Goal: Use online tool/utility: Utilize a website feature to perform a specific function

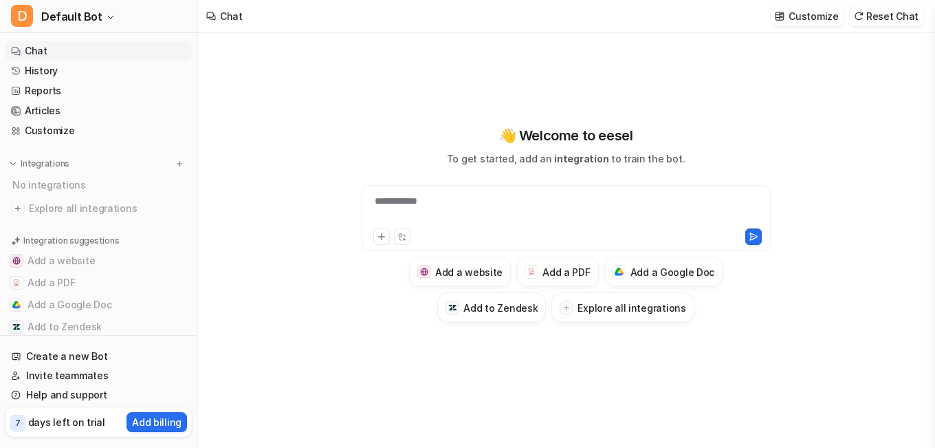
click at [437, 202] on div "**********" at bounding box center [566, 210] width 402 height 32
paste div
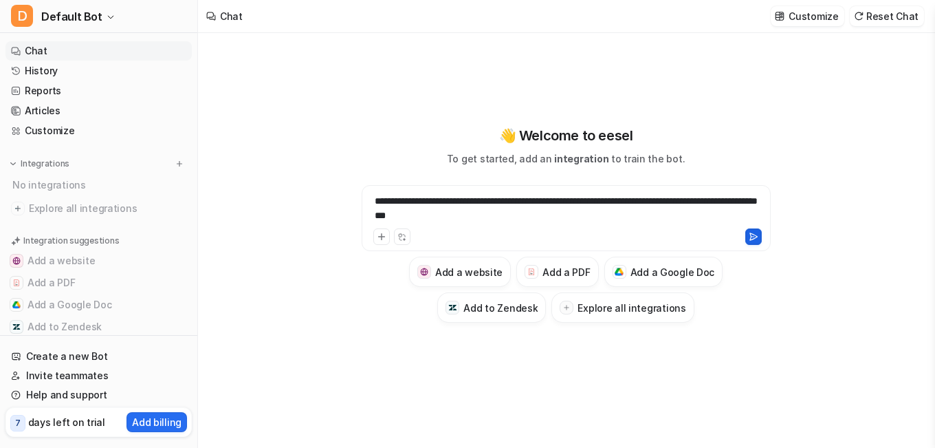
click at [754, 234] on icon at bounding box center [754, 237] width 10 height 10
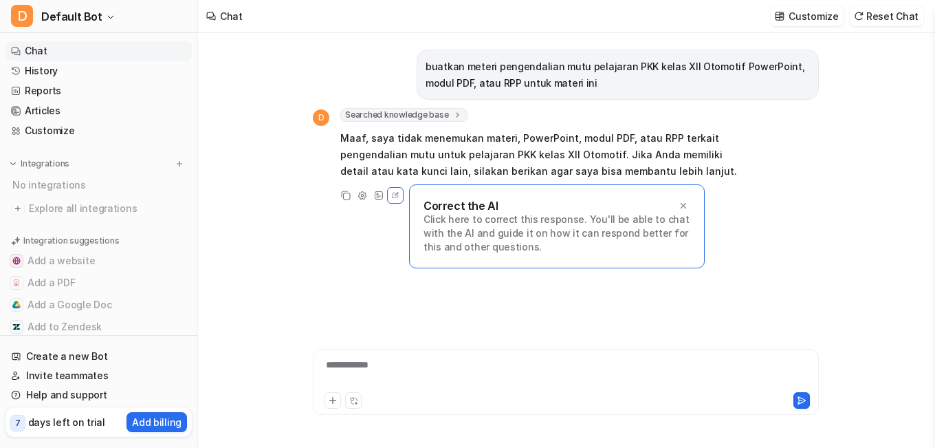
click at [485, 78] on p "buatkan meteri pengendalian mutu pelajaran PKK kelas XII Otomotif PowerPoint, m…" at bounding box center [618, 74] width 384 height 33
click at [486, 86] on p "buatkan meteri pengendalian mutu pelajaran PKK kelas XII Otomotif PowerPoint, m…" at bounding box center [618, 74] width 384 height 33
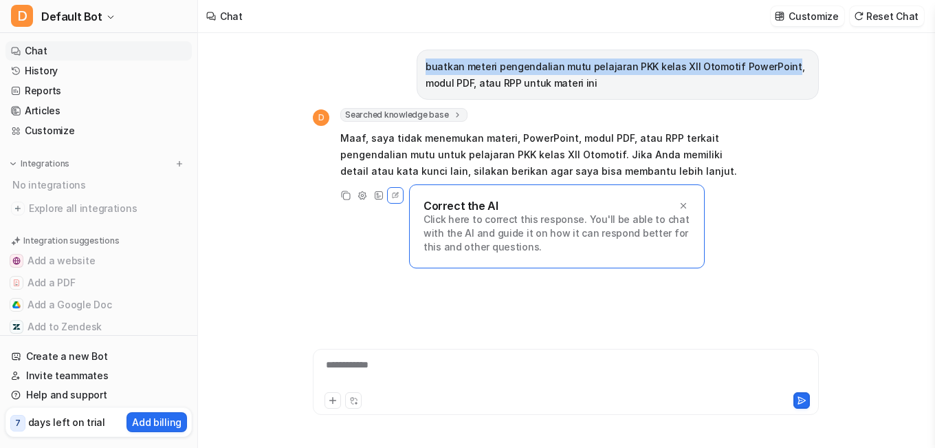
drag, startPoint x: 426, startPoint y: 65, endPoint x: 774, endPoint y: 69, distance: 348.7
click at [774, 69] on p "buatkan meteri pengendalian mutu pelajaran PKK kelas XII Otomotif PowerPoint, m…" at bounding box center [618, 74] width 384 height 33
copy p "buatkan meteri pengendalian mutu pelajaran PKK kelas XII Otomotif PowerPoint"
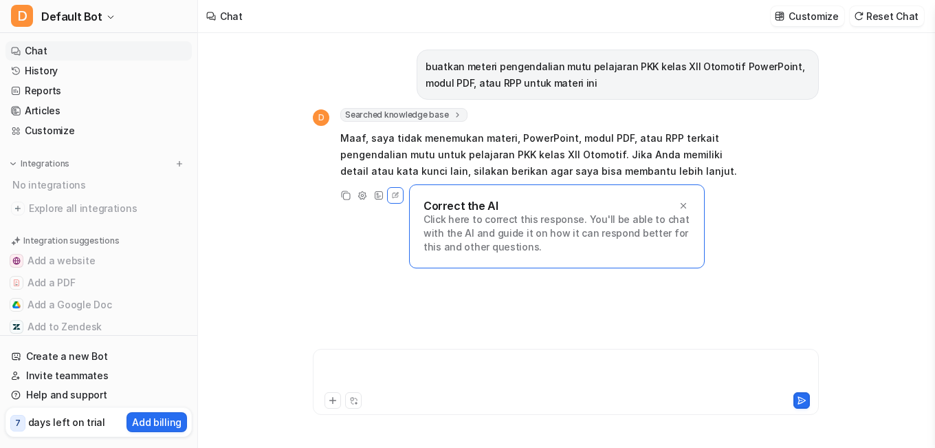
click at [378, 365] on div at bounding box center [565, 374] width 499 height 32
paste div
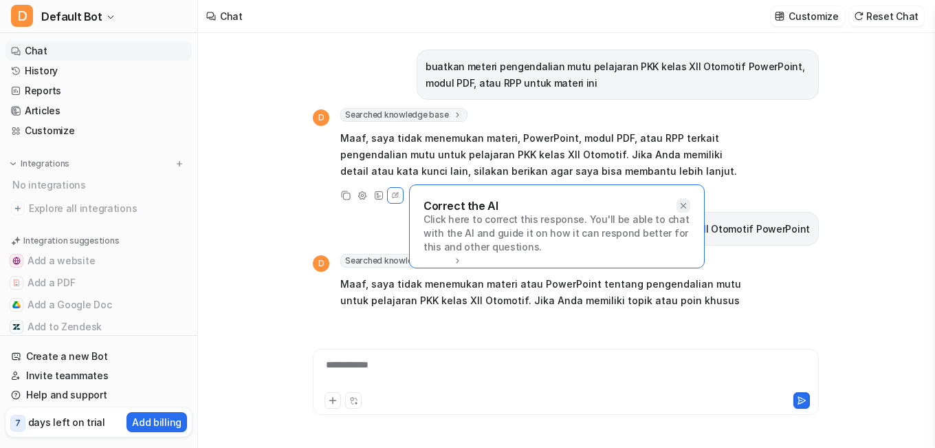
click at [685, 204] on icon at bounding box center [684, 206] width 10 height 10
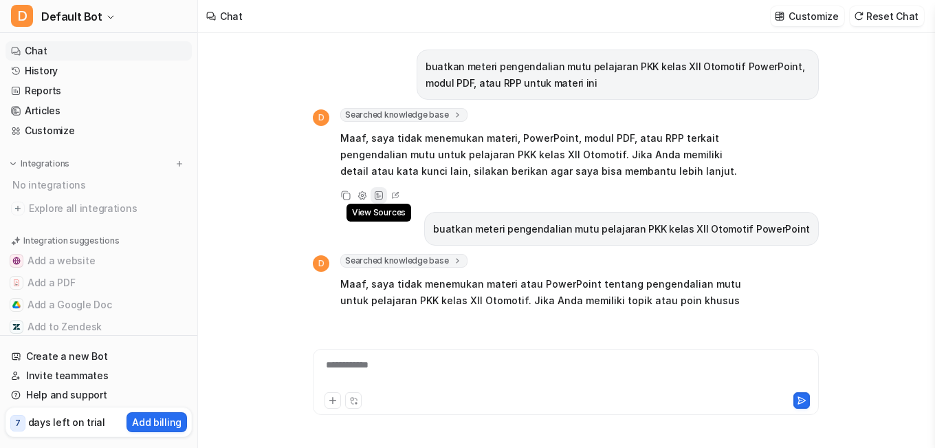
click at [377, 198] on icon at bounding box center [379, 196] width 10 height 10
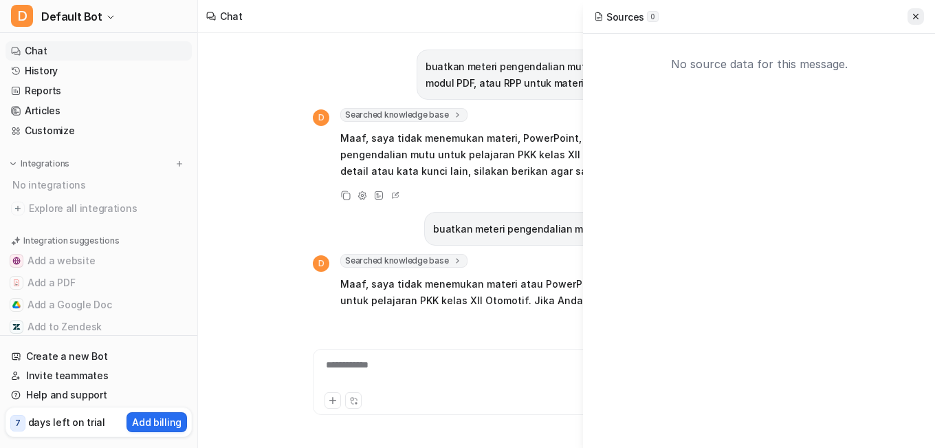
click at [918, 19] on icon at bounding box center [916, 17] width 10 height 10
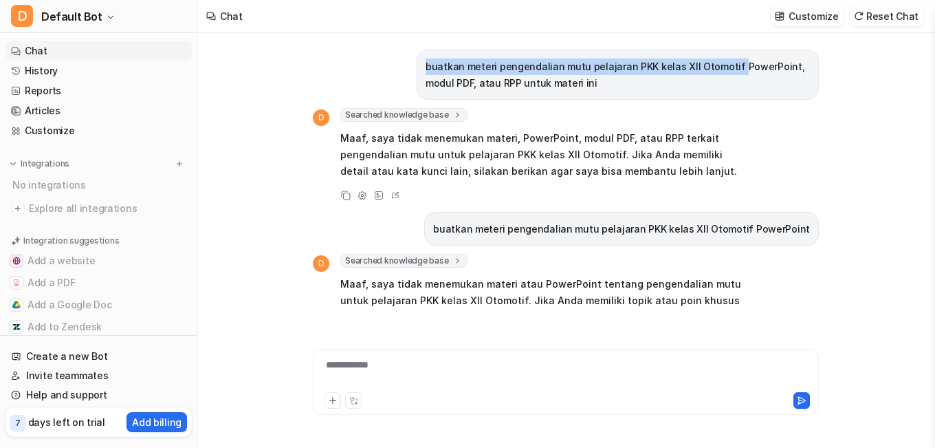
drag, startPoint x: 425, startPoint y: 67, endPoint x: 725, endPoint y: 62, distance: 299.9
click at [725, 62] on p "buatkan meteri pengendalian mutu pelajaran PKK kelas XII Otomotif PowerPoint, m…" at bounding box center [618, 74] width 384 height 33
copy p "buatkan meteri pengendalian mutu pelajaran PKK kelas XII Otomotif"
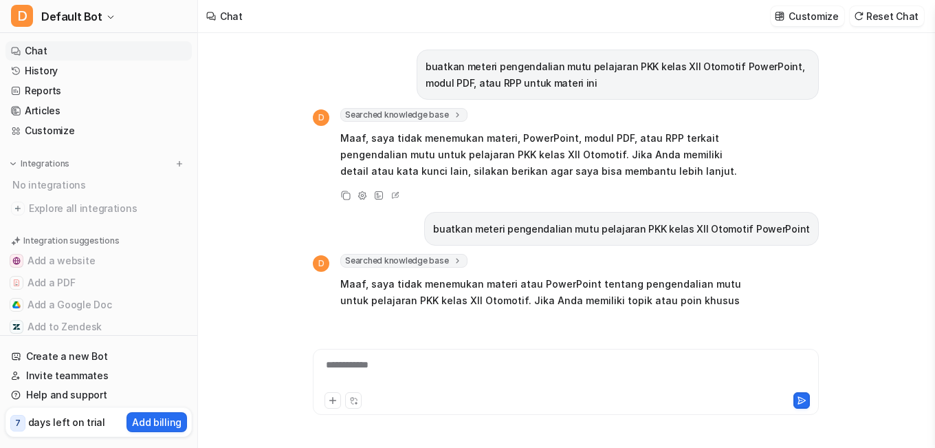
click at [435, 360] on div "**********" at bounding box center [565, 374] width 499 height 32
click at [803, 404] on icon at bounding box center [802, 400] width 10 height 10
click at [826, 17] on p "Customize" at bounding box center [814, 16] width 50 height 14
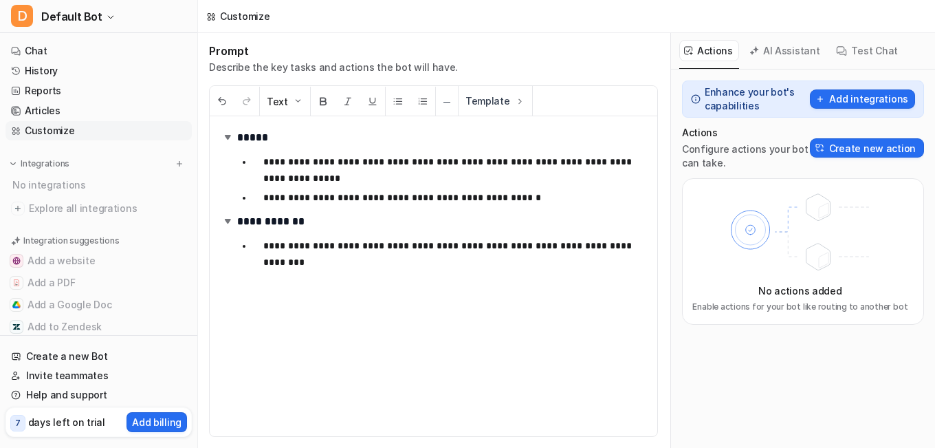
click at [535, 105] on div "Text ─ Template" at bounding box center [434, 101] width 448 height 30
click at [503, 102] on button "Template" at bounding box center [496, 101] width 74 height 30
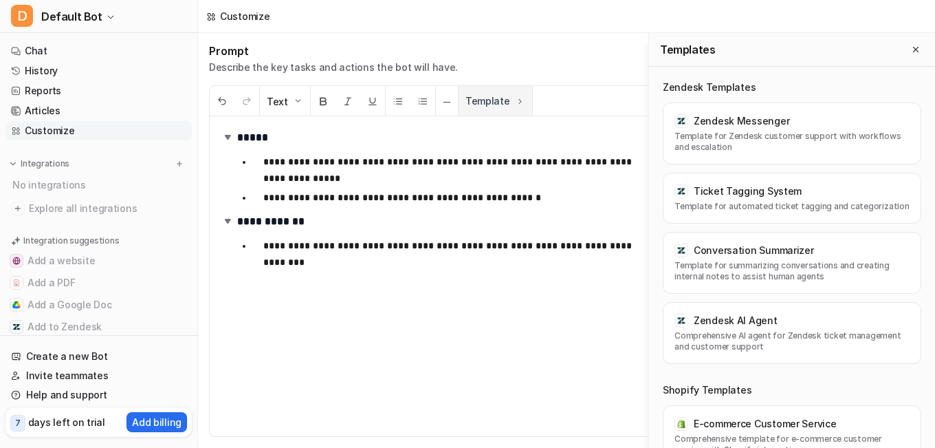
click at [503, 102] on div "**********" at bounding box center [566, 240] width 737 height 415
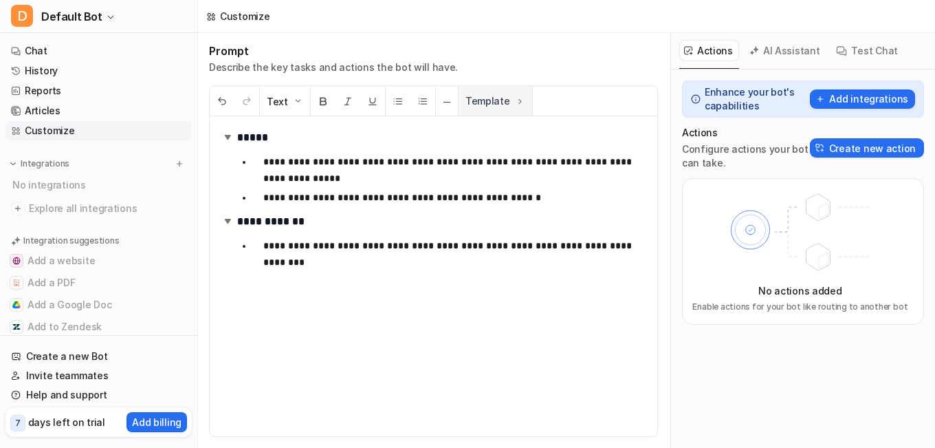
click at [503, 102] on button "Template" at bounding box center [496, 101] width 74 height 30
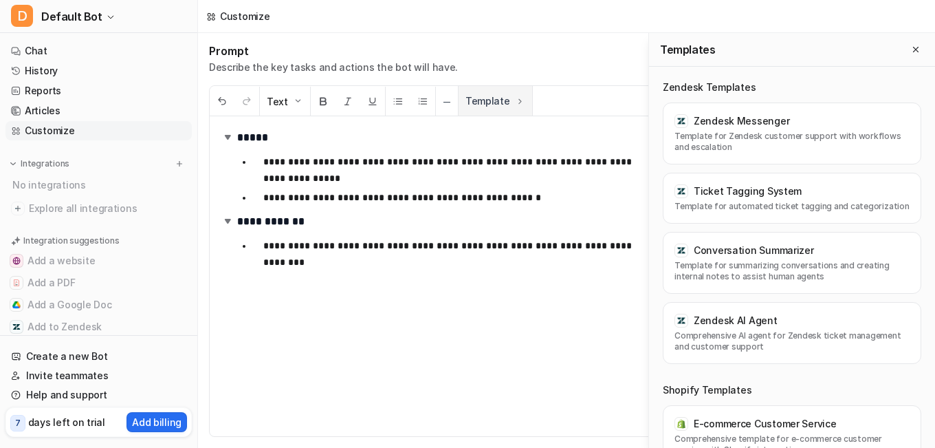
click at [503, 102] on div "**********" at bounding box center [566, 240] width 737 height 415
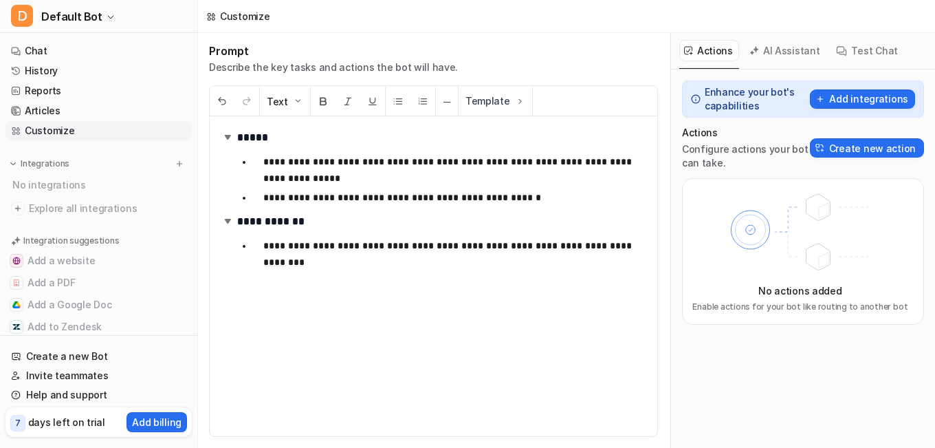
click at [535, 92] on div "Text ─ Template" at bounding box center [434, 101] width 448 height 30
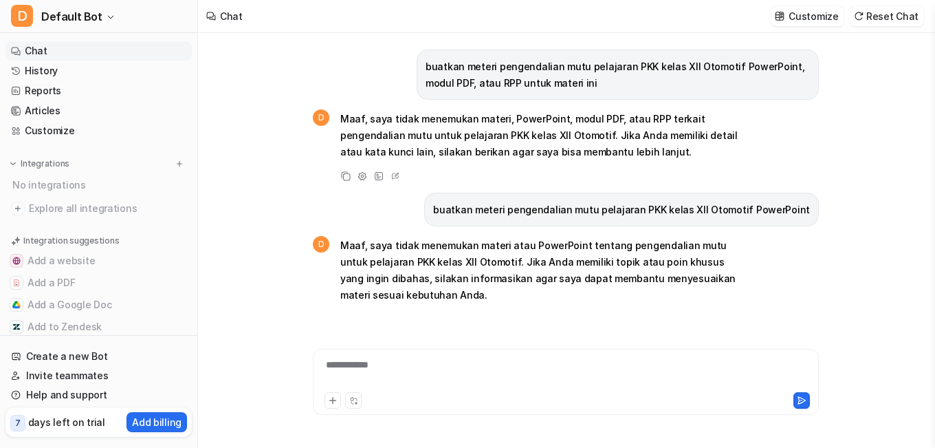
scroll to position [158, 0]
